Goal: Task Accomplishment & Management: Manage account settings

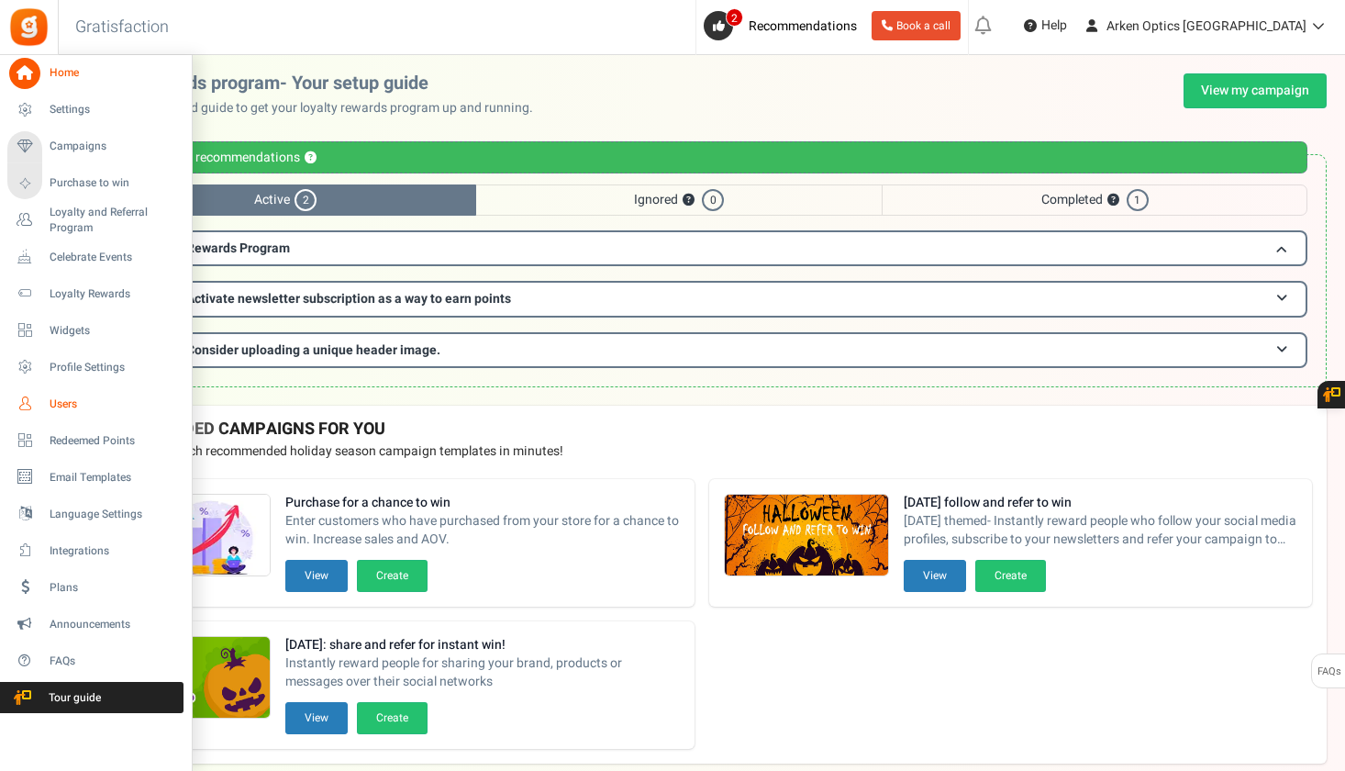
click at [21, 396] on icon at bounding box center [24, 403] width 31 height 31
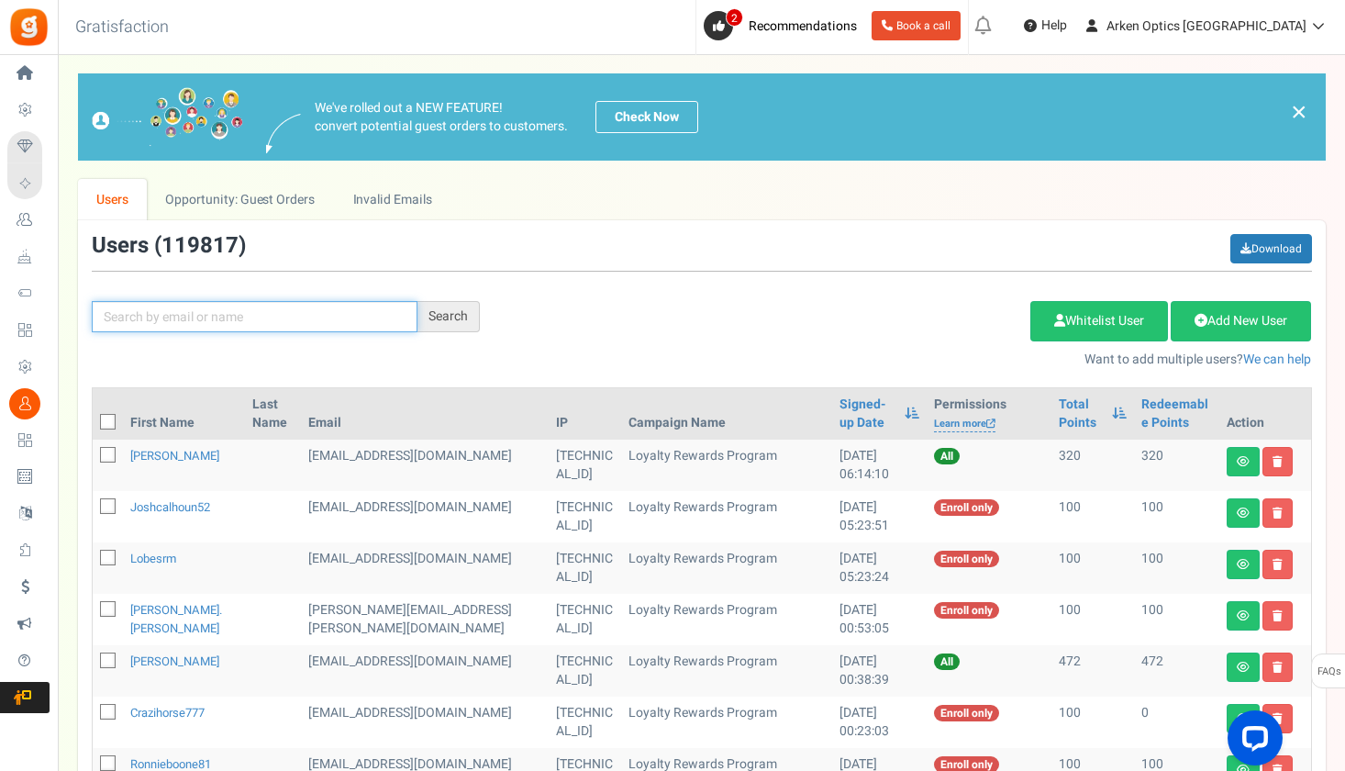
click at [215, 318] on input "text" at bounding box center [255, 316] width 326 height 31
paste input "[EMAIL_ADDRESS][DOMAIN_NAME]"
type input "[EMAIL_ADDRESS][DOMAIN_NAME]"
click at [445, 317] on div "Search" at bounding box center [449, 316] width 62 height 31
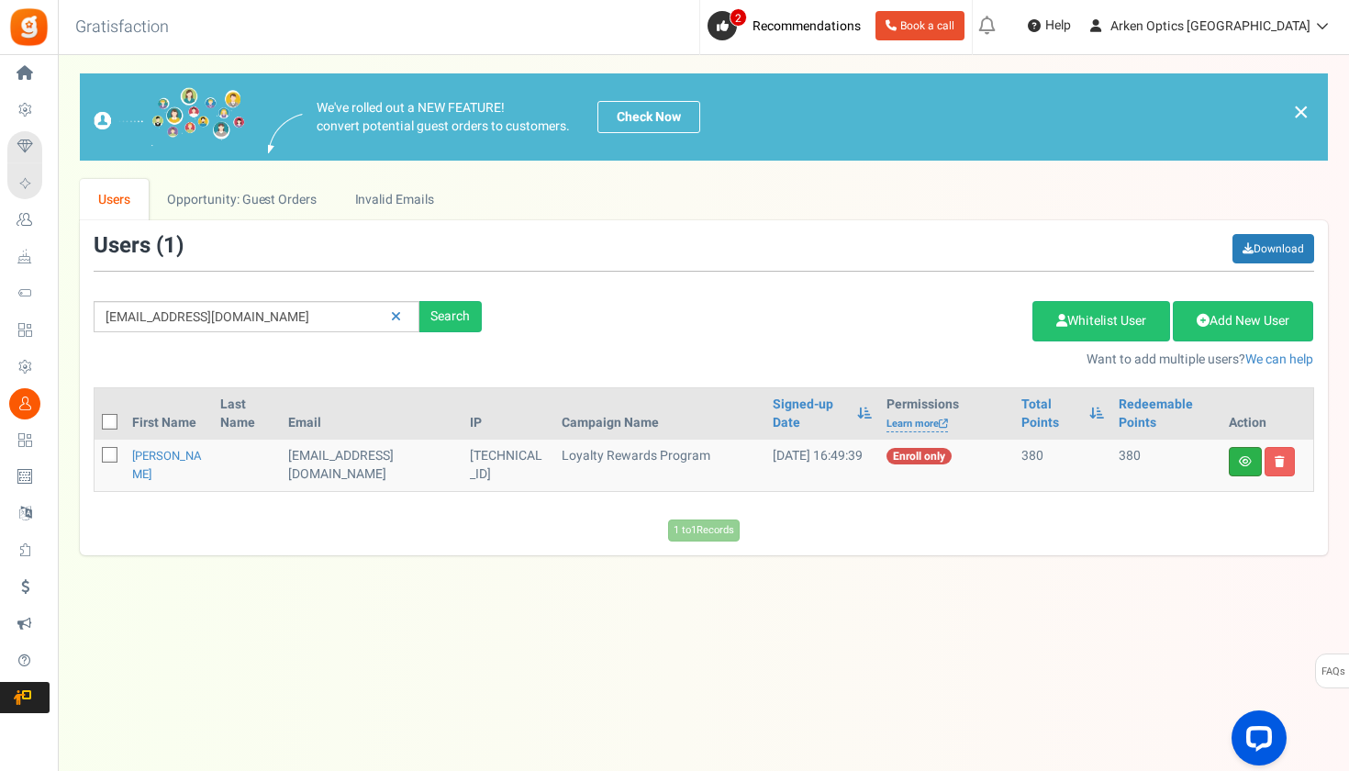
click at [1236, 465] on link at bounding box center [1245, 461] width 33 height 29
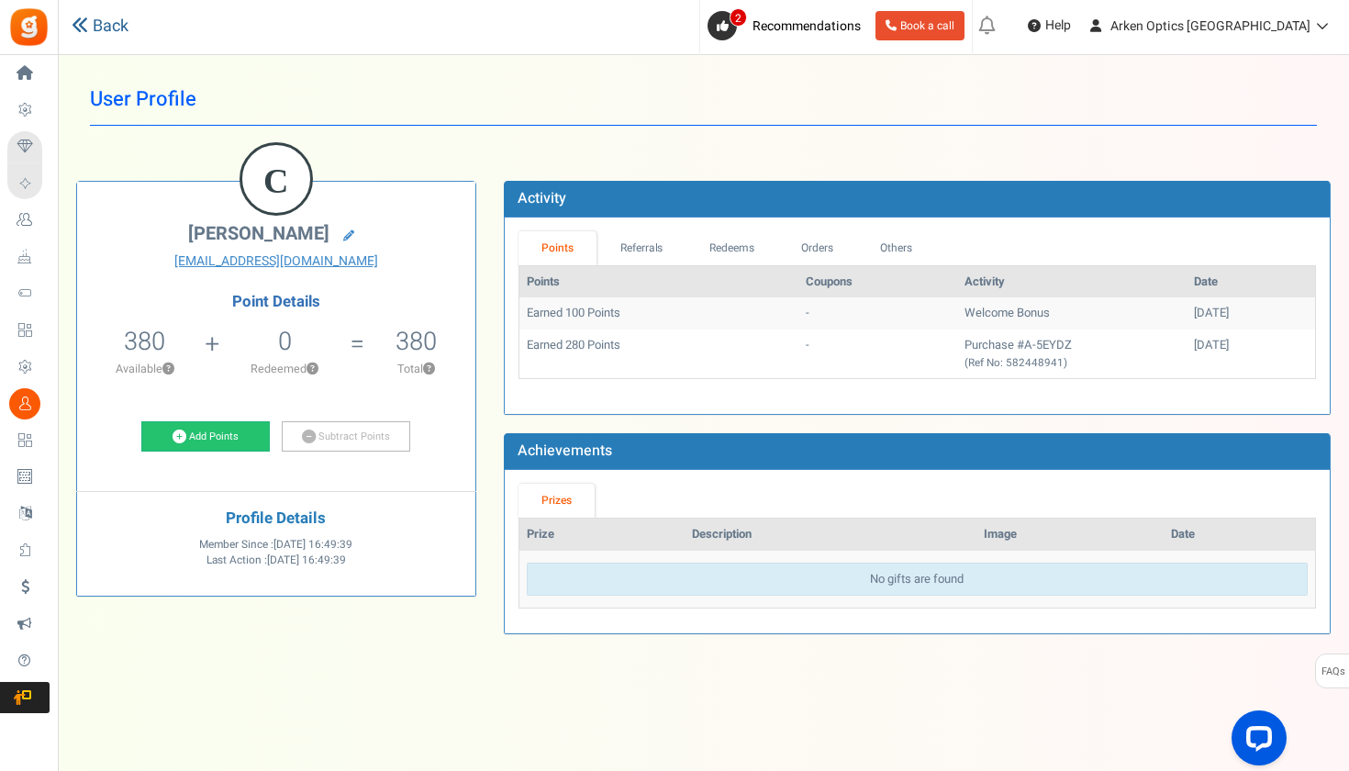
click at [100, 18] on link "Back" at bounding box center [100, 27] width 57 height 24
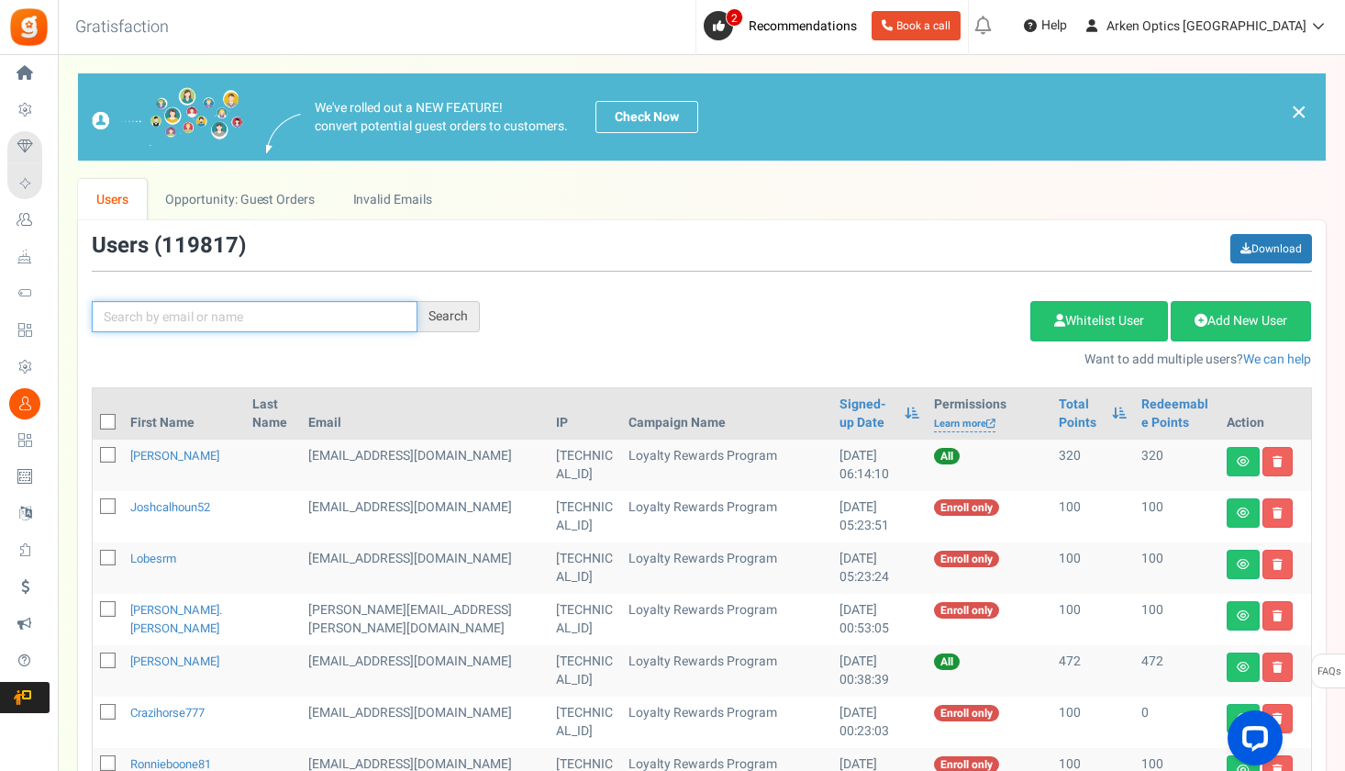
click at [386, 311] on input "text" at bounding box center [255, 316] width 326 height 31
paste input "[EMAIL_ADDRESS][DOMAIN_NAME]"
type input "[EMAIL_ADDRESS][DOMAIN_NAME]"
click at [469, 313] on div "Search" at bounding box center [449, 316] width 62 height 31
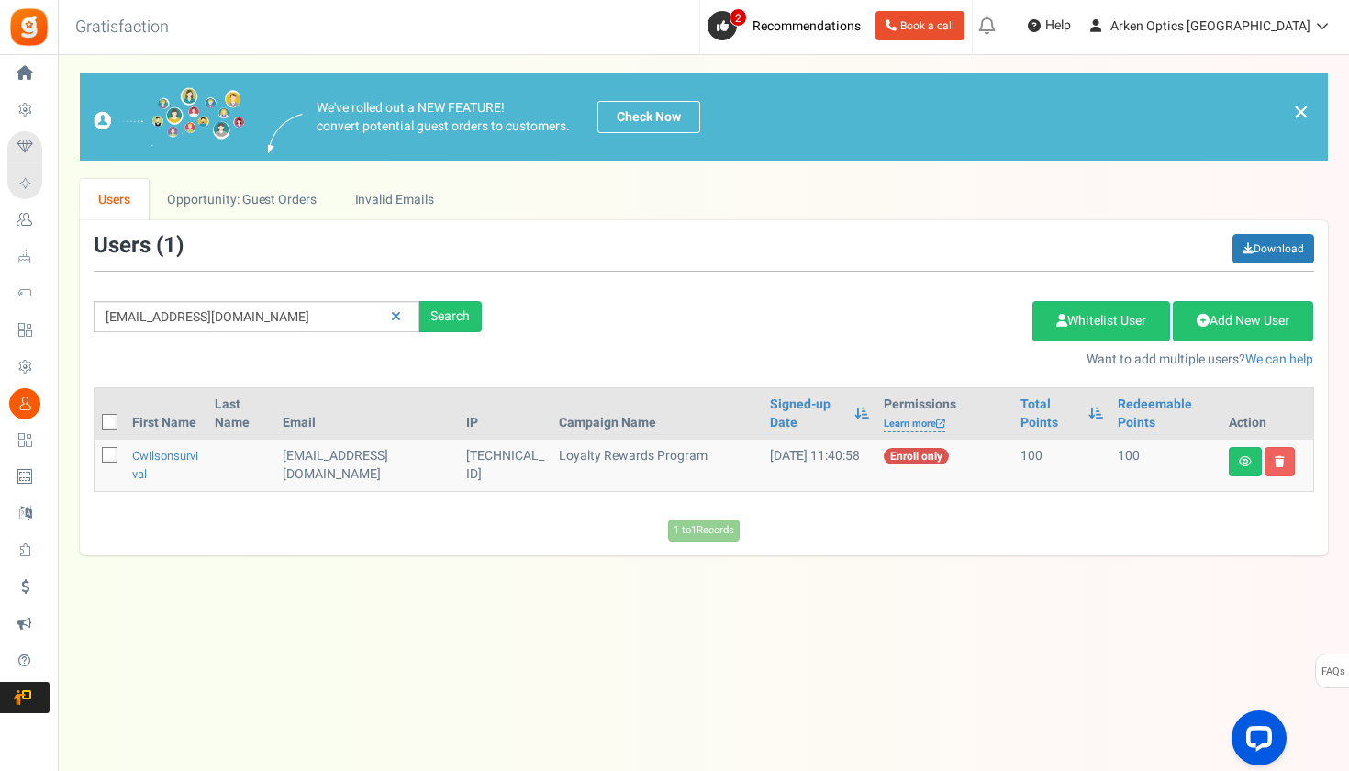
click at [406, 308] on link at bounding box center [396, 317] width 28 height 32
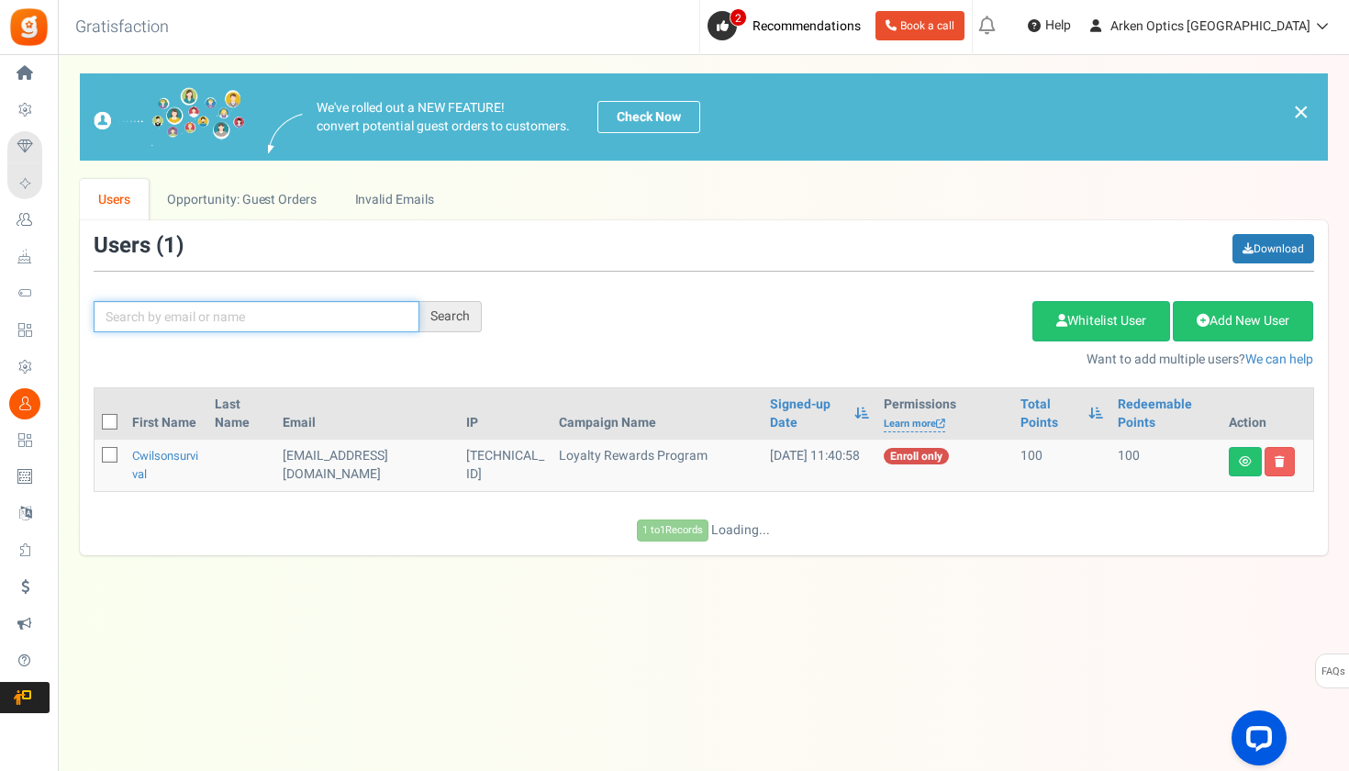
click at [388, 318] on input "text" at bounding box center [257, 316] width 326 height 31
paste input "[EMAIL_ADDRESS][DOMAIN_NAME]"
type input "[EMAIL_ADDRESS][DOMAIN_NAME]"
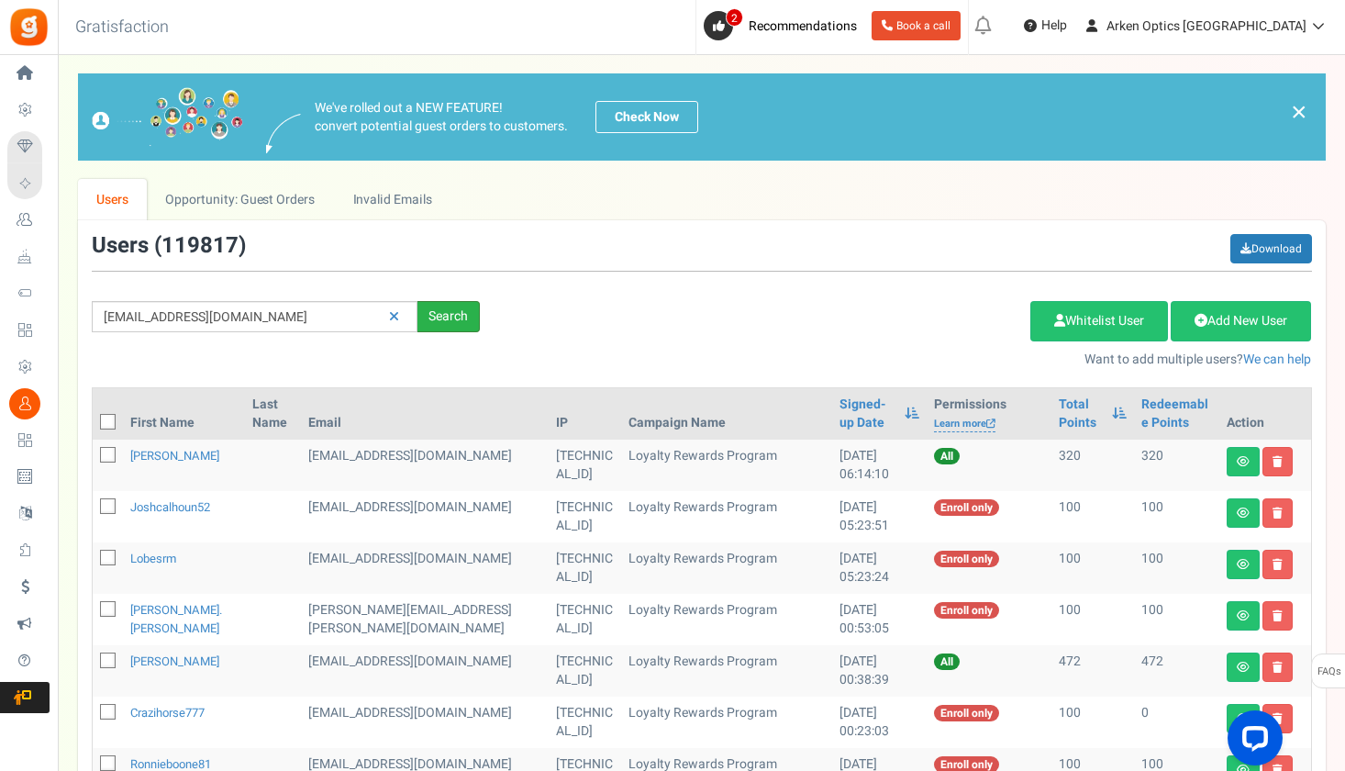
click at [466, 318] on div "Search" at bounding box center [449, 316] width 62 height 31
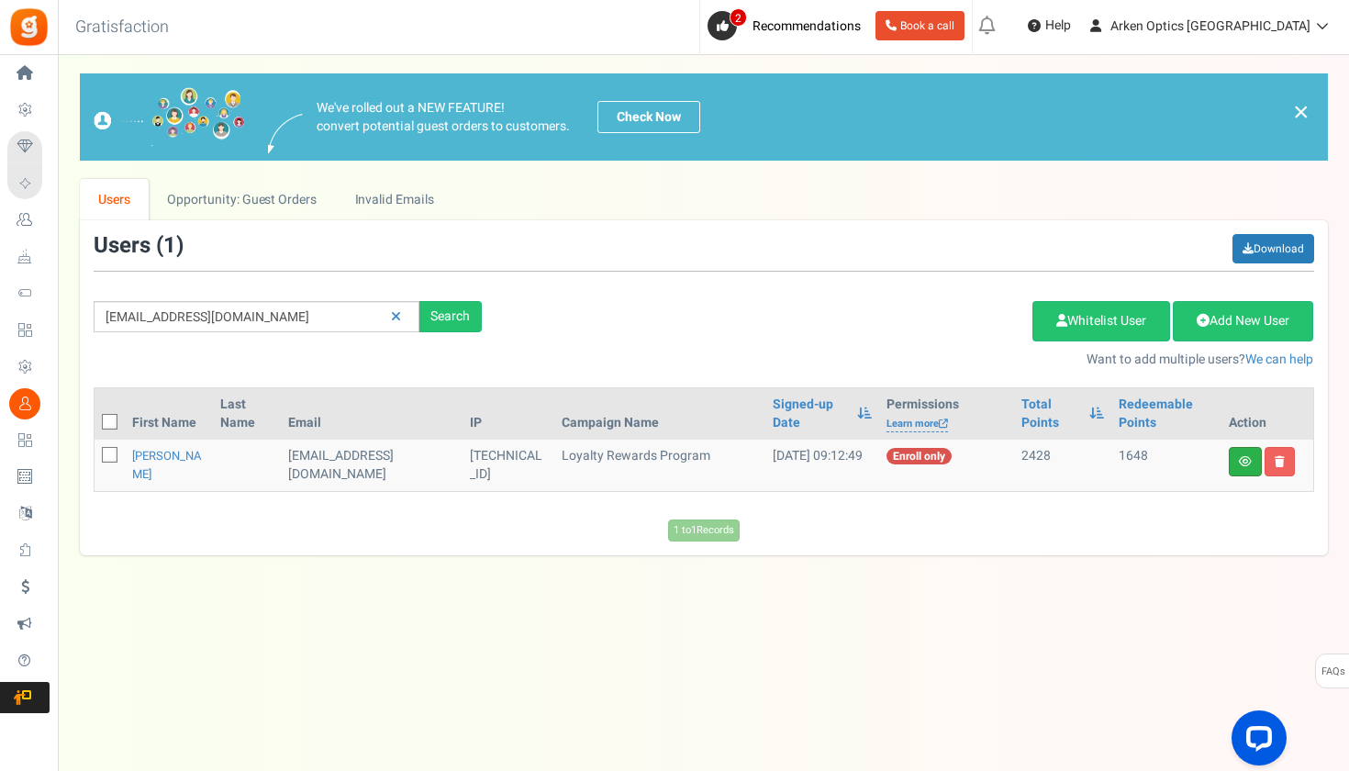
click at [1237, 467] on link at bounding box center [1245, 461] width 33 height 29
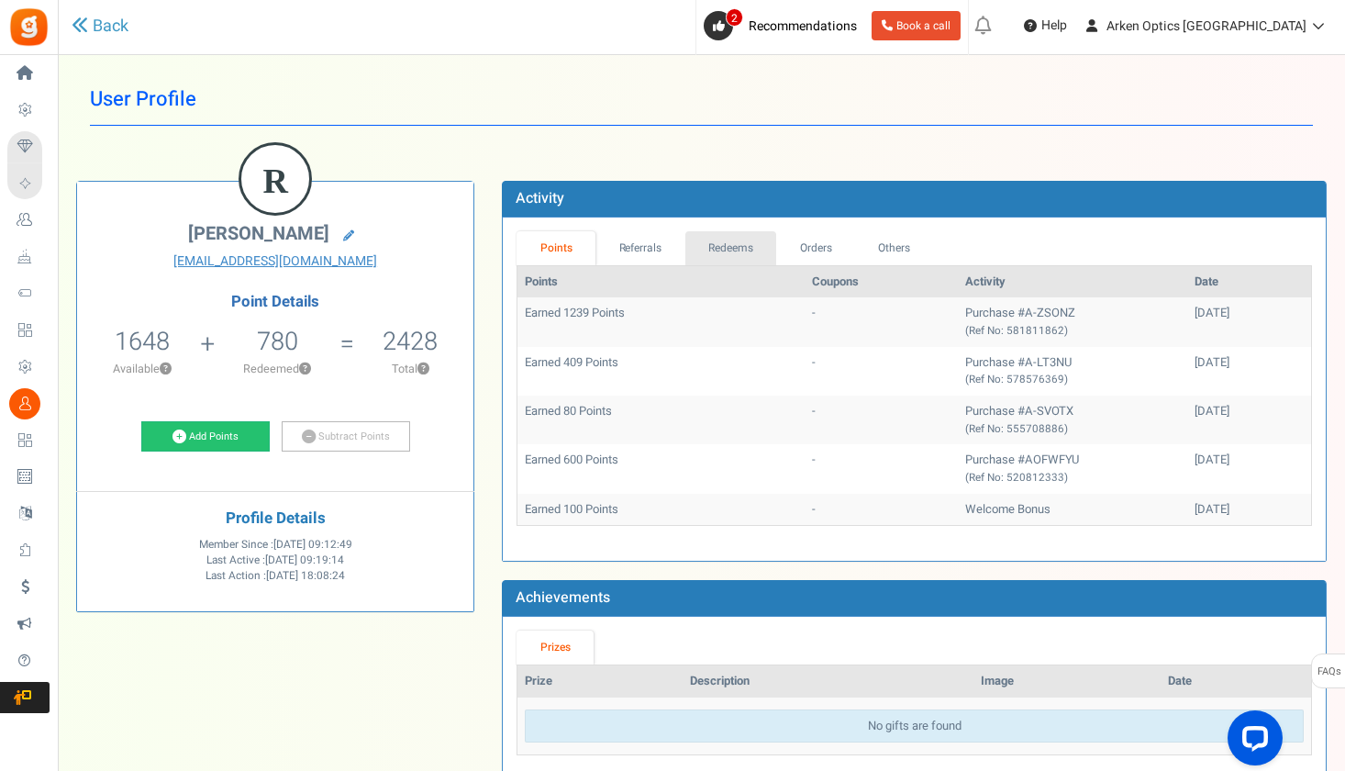
click at [723, 251] on link "Redeems" at bounding box center [732, 248] width 92 height 34
